Goal: Task Accomplishment & Management: Manage account settings

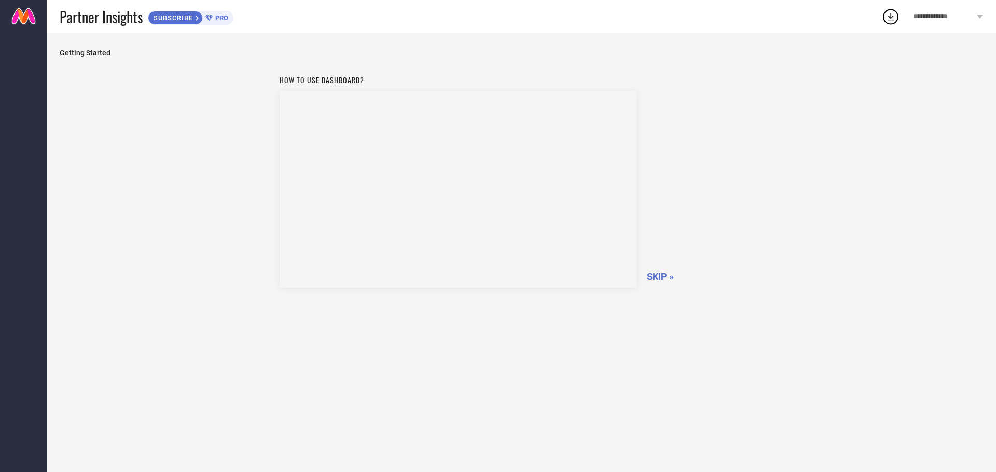
click at [663, 274] on span "SKIP »" at bounding box center [660, 276] width 27 height 11
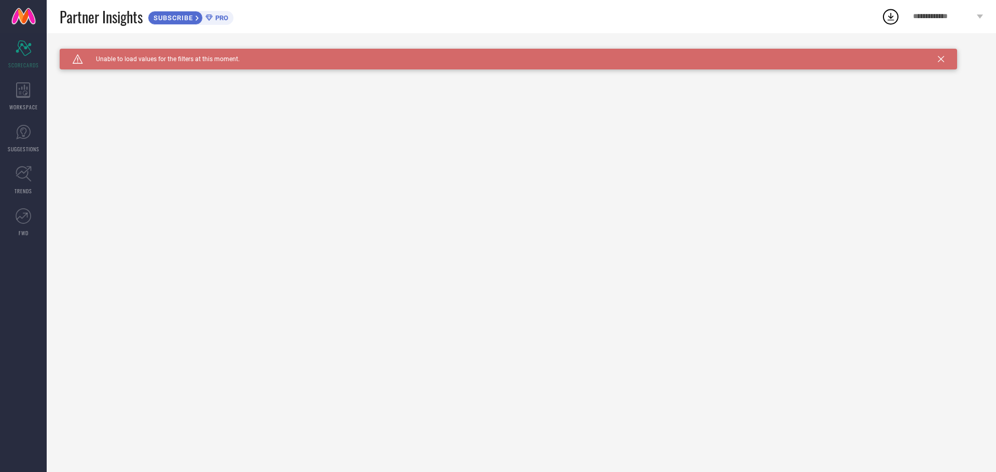
click at [194, 18] on span "SUBSCRIBE" at bounding box center [171, 18] width 47 height 8
click at [921, 17] on span "**********" at bounding box center [943, 16] width 61 height 9
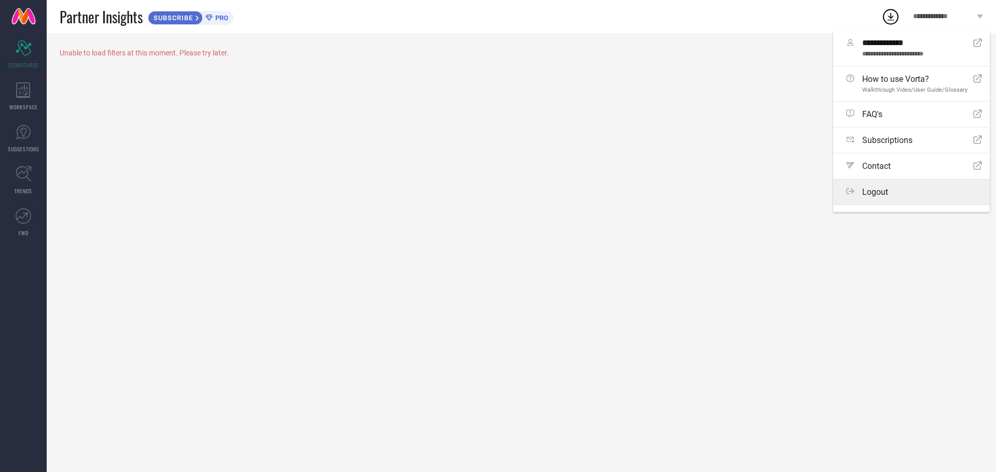
click at [894, 191] on div "Logout" at bounding box center [914, 192] width 136 height 10
click at [0, 0] on button "Logout" at bounding box center [0, 0] width 0 height 0
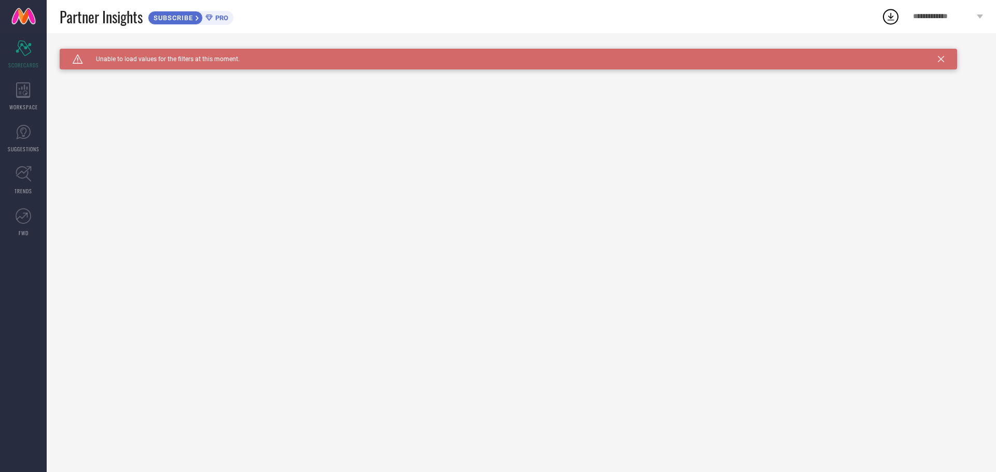
click at [23, 14] on link at bounding box center [23, 16] width 47 height 33
click at [971, 22] on div "**********" at bounding box center [948, 16] width 96 height 33
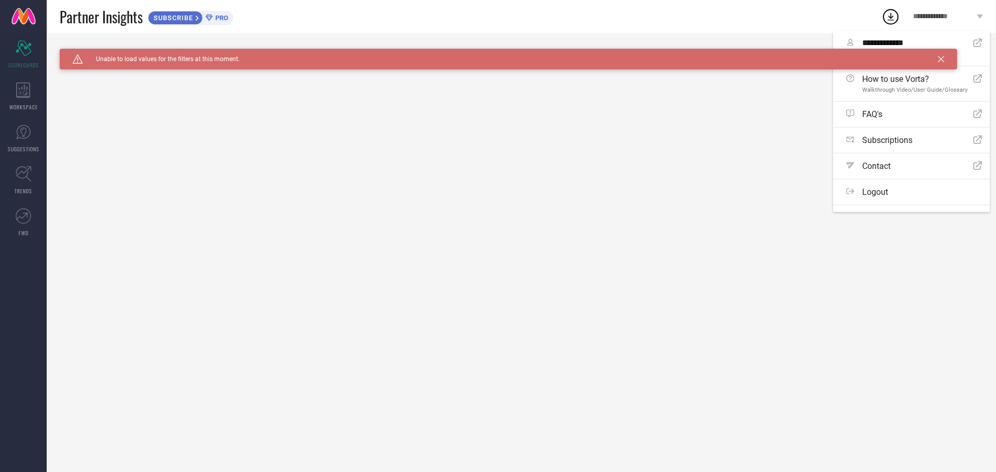
click at [939, 60] on icon at bounding box center [941, 59] width 6 height 6
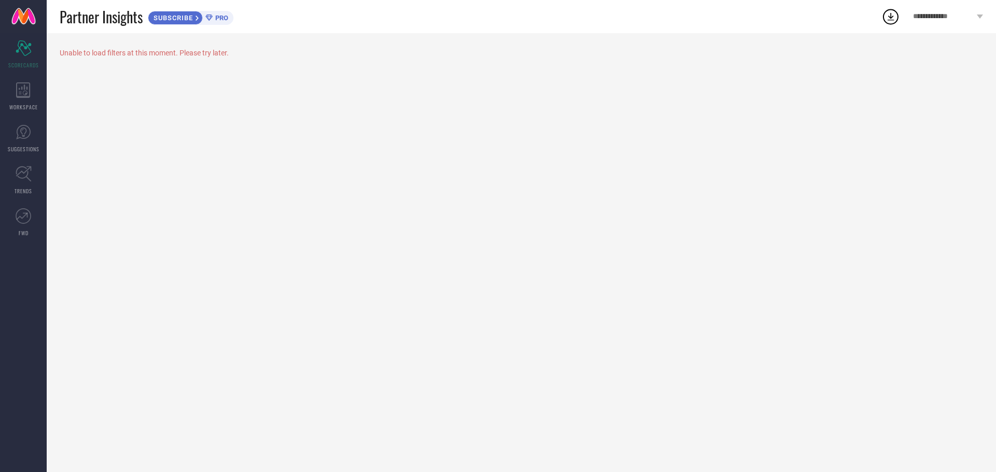
click at [895, 24] on icon at bounding box center [890, 16] width 19 height 19
click at [887, 20] on icon at bounding box center [890, 16] width 19 height 19
click at [916, 95] on span "View All Downloads" at bounding box center [902, 95] width 54 height 8
